Goal: Transaction & Acquisition: Book appointment/travel/reservation

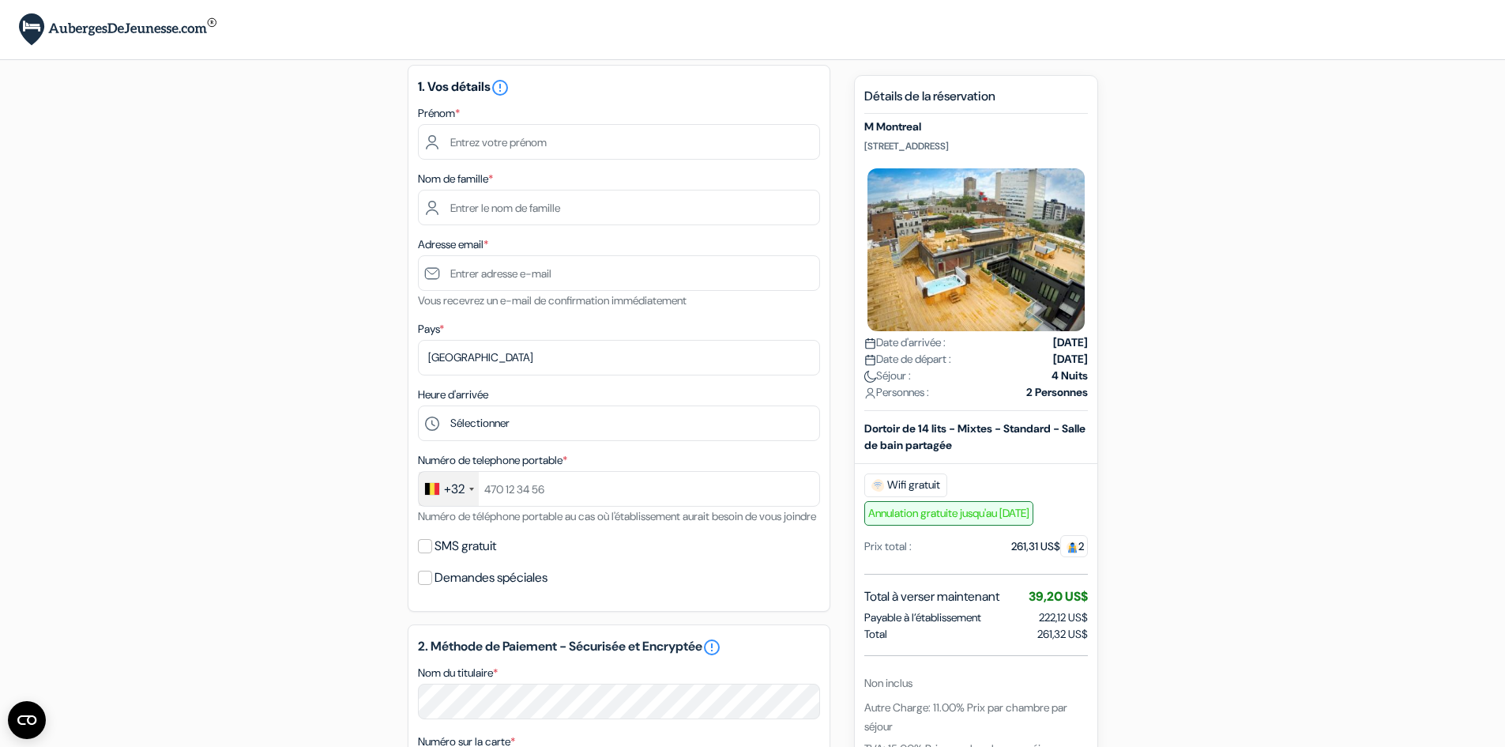
scroll to position [90, 0]
click at [763, 446] on div "1. Vos détails error_outline Prénom * Nom de famille * Adresse email * Vous rec…" at bounding box center [619, 339] width 423 height 547
click at [769, 424] on select "Sélectionner 1:00 2:00 3:00 4:00 5:00 6:00 7:00 8:00 9:00 10:00 11:00 12:00 13:…" at bounding box center [619, 424] width 402 height 36
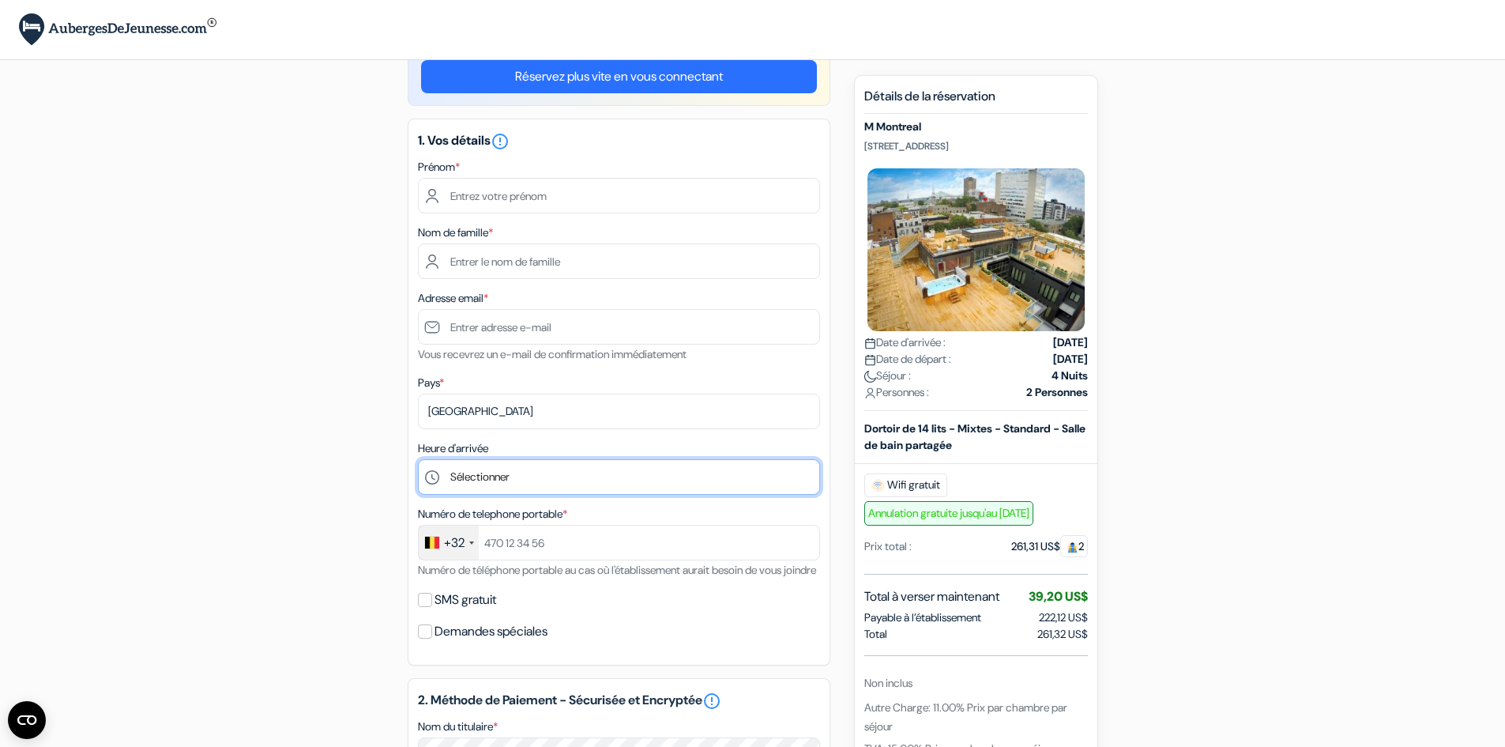
scroll to position [0, 0]
